Goal: Navigation & Orientation: Understand site structure

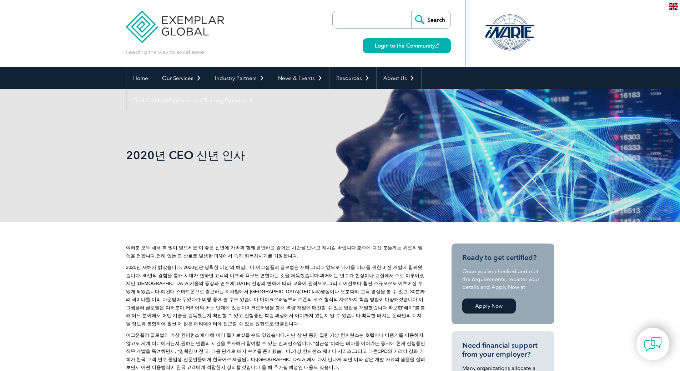
click at [188, 28] on img at bounding box center [175, 21] width 98 height 43
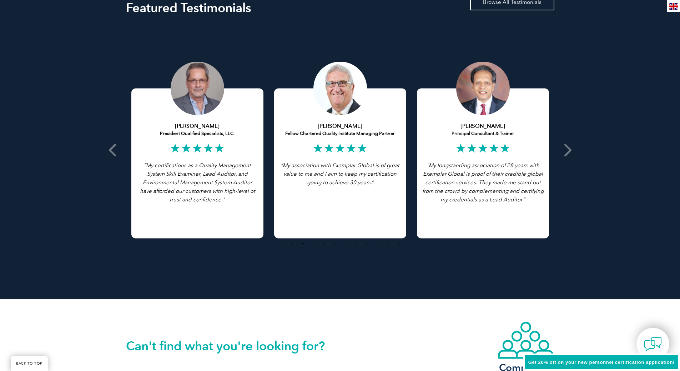
scroll to position [1370, 0]
